Goal: Task Accomplishment & Management: Use online tool/utility

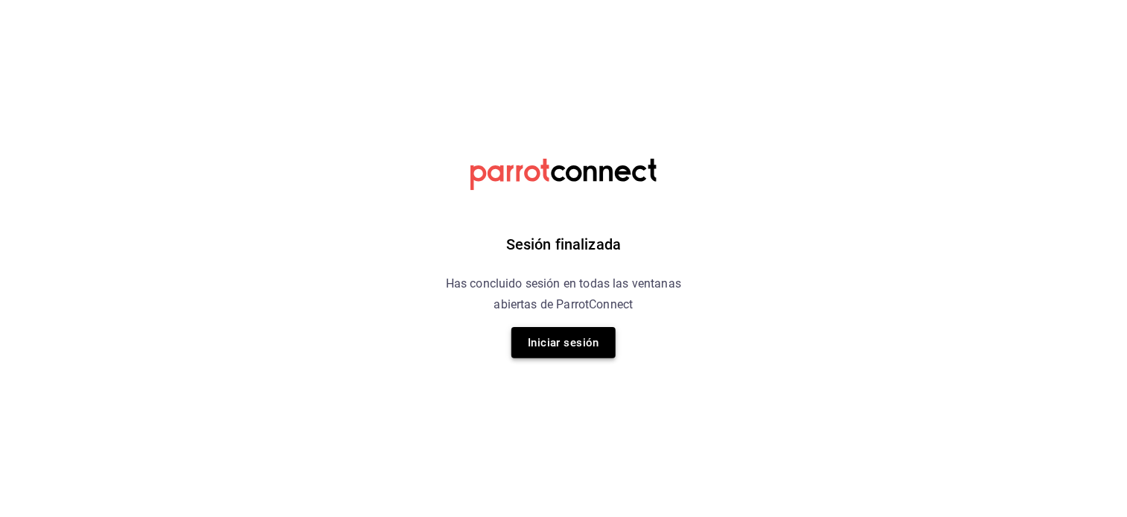
click at [557, 335] on button "Iniciar sesión" at bounding box center [563, 342] width 104 height 31
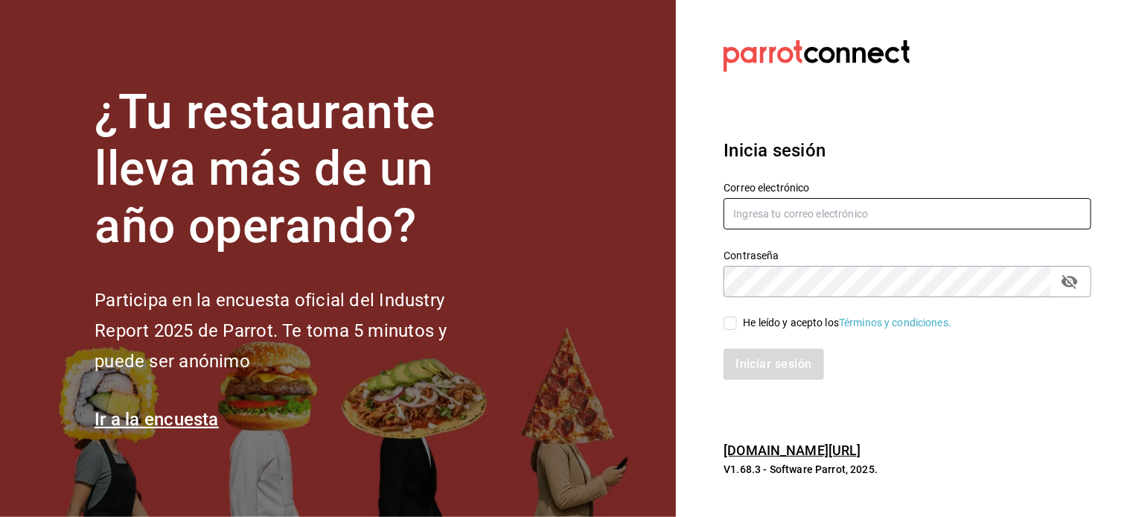
type input "sergiotrevinogarza@gmail.com"
click at [725, 323] on input "He leído y acepto los Términos y condiciones." at bounding box center [729, 322] width 13 height 13
checkbox input "true"
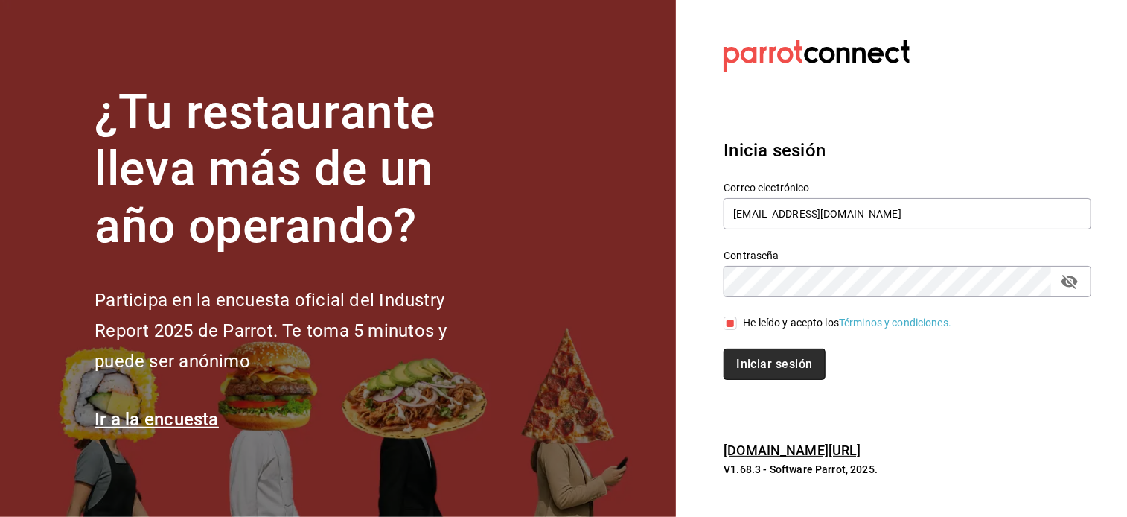
click at [767, 378] on button "Iniciar sesión" at bounding box center [773, 363] width 101 height 31
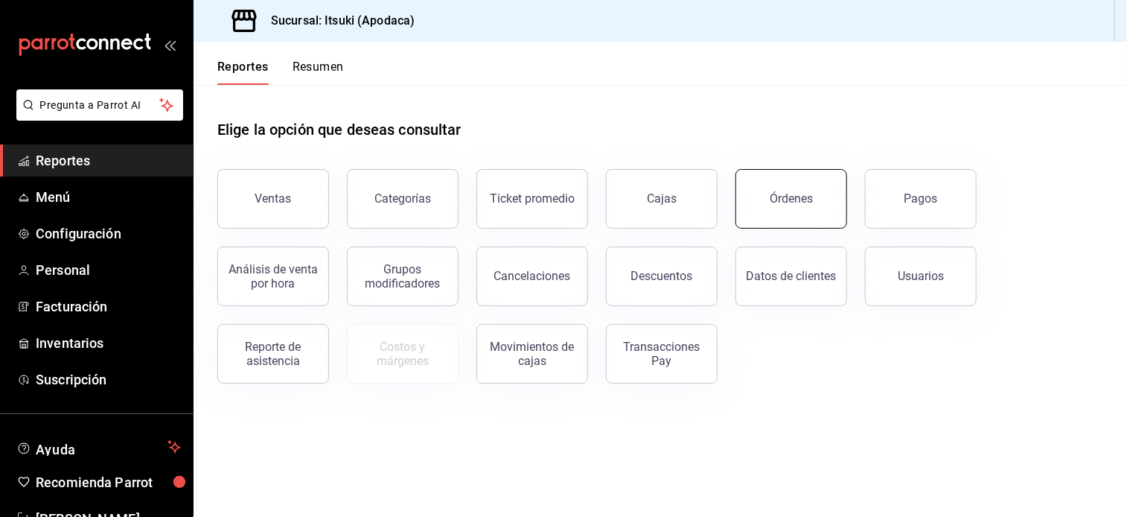
click at [781, 207] on button "Órdenes" at bounding box center [791, 199] width 112 height 60
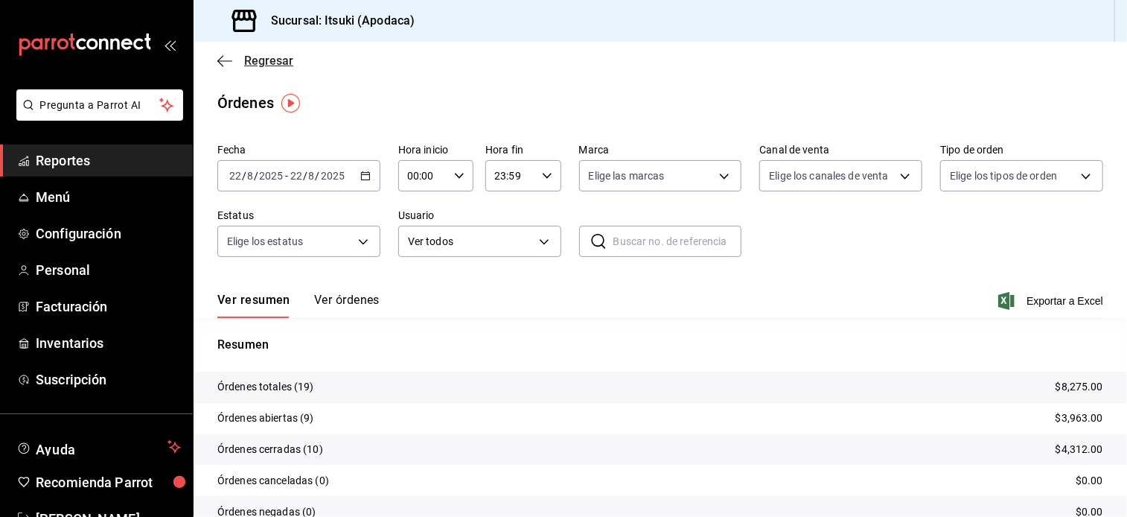
click at [249, 66] on span "Regresar" at bounding box center [268, 61] width 49 height 14
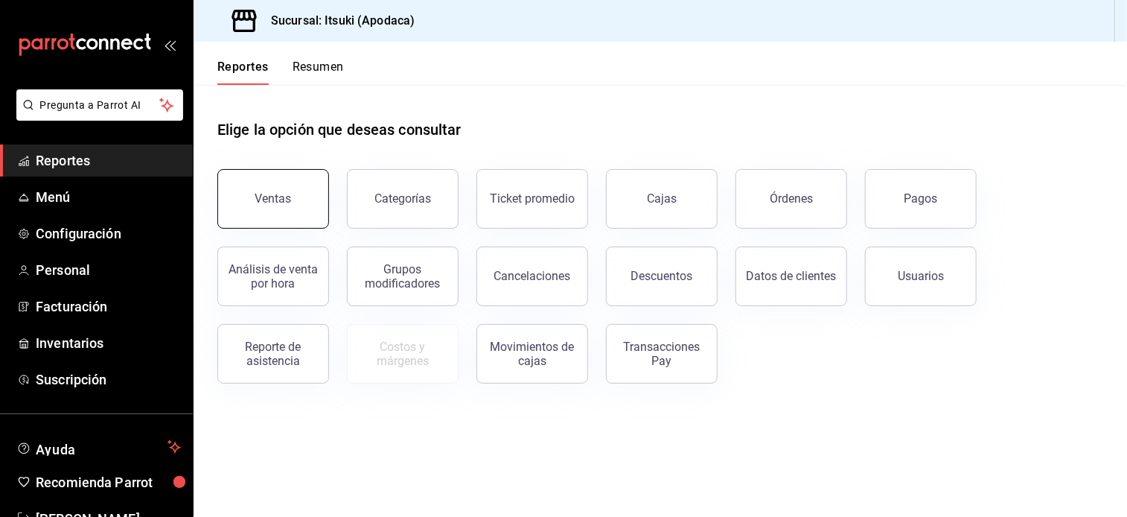
click at [256, 202] on button "Ventas" at bounding box center [273, 199] width 112 height 60
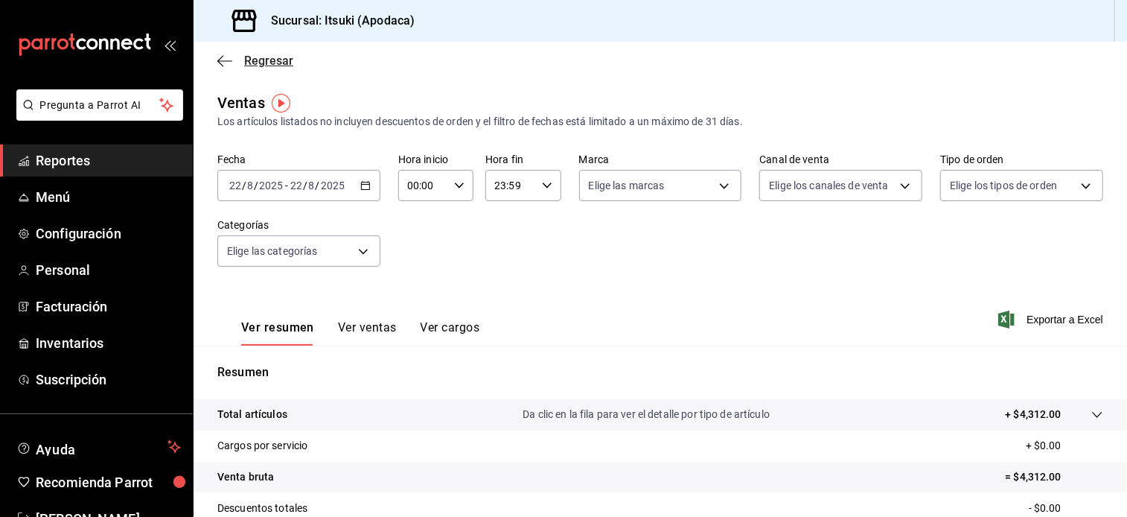
click at [258, 55] on span "Regresar" at bounding box center [268, 61] width 49 height 14
